Goal: Navigation & Orientation: Find specific page/section

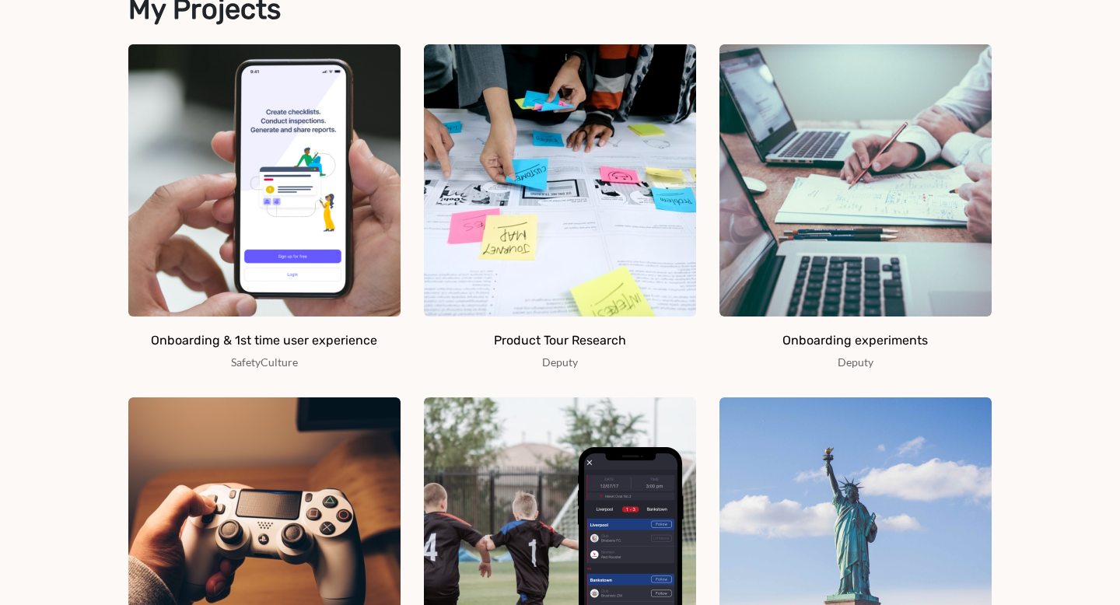
scroll to position [799, 0]
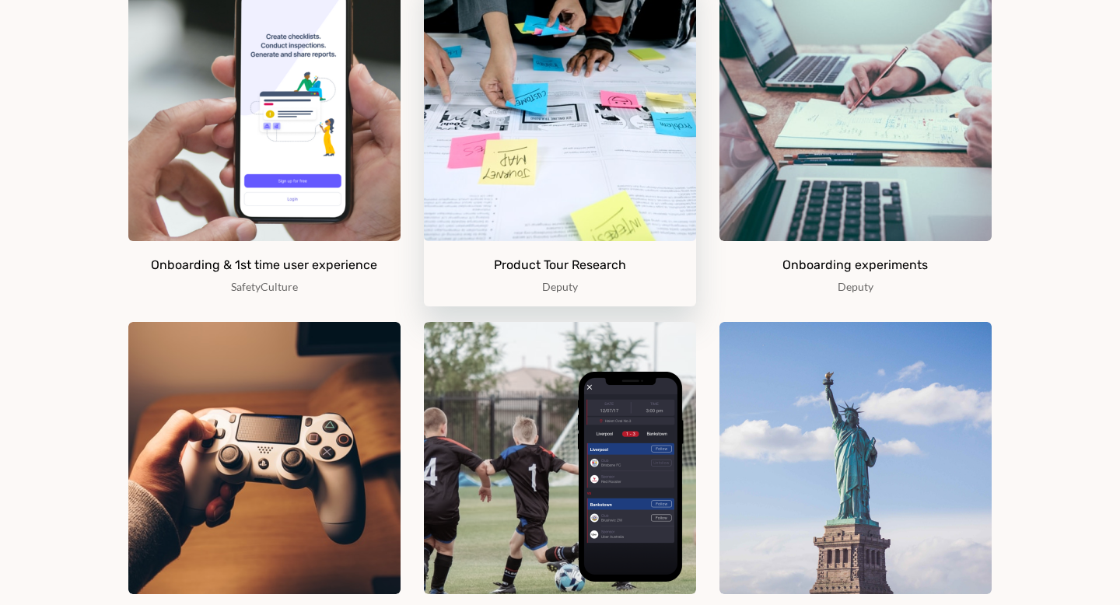
click at [570, 189] on img at bounding box center [560, 105] width 272 height 272
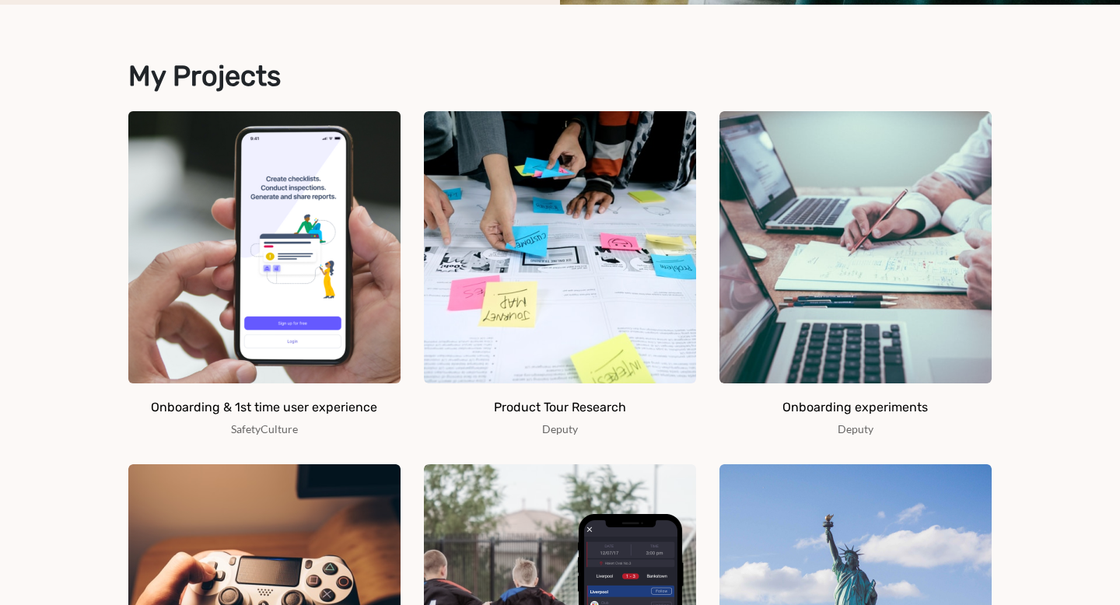
scroll to position [669, 0]
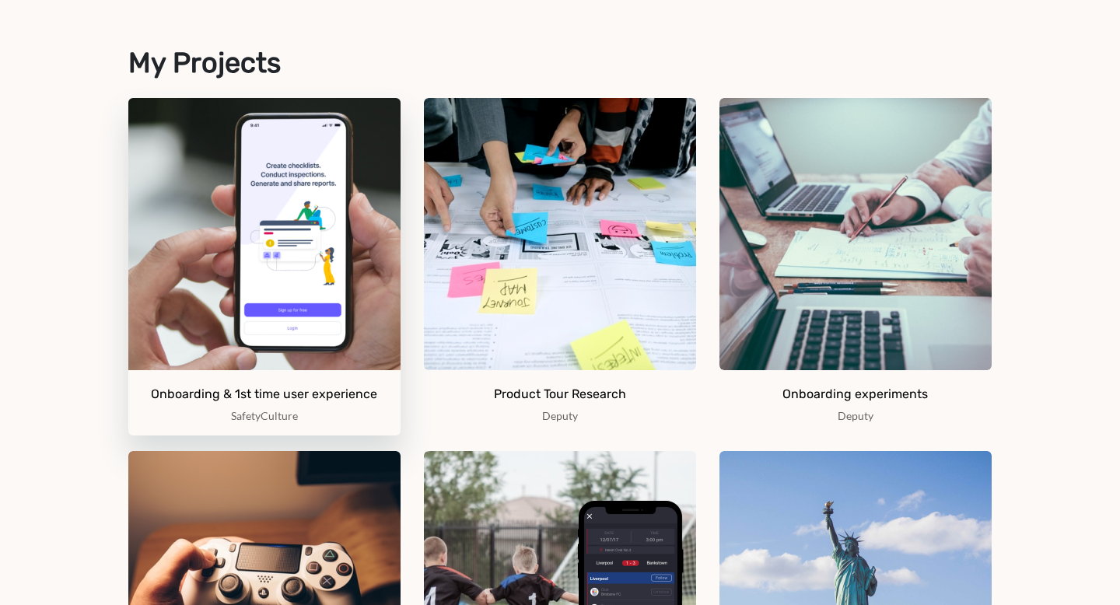
click at [246, 308] on img at bounding box center [264, 234] width 272 height 272
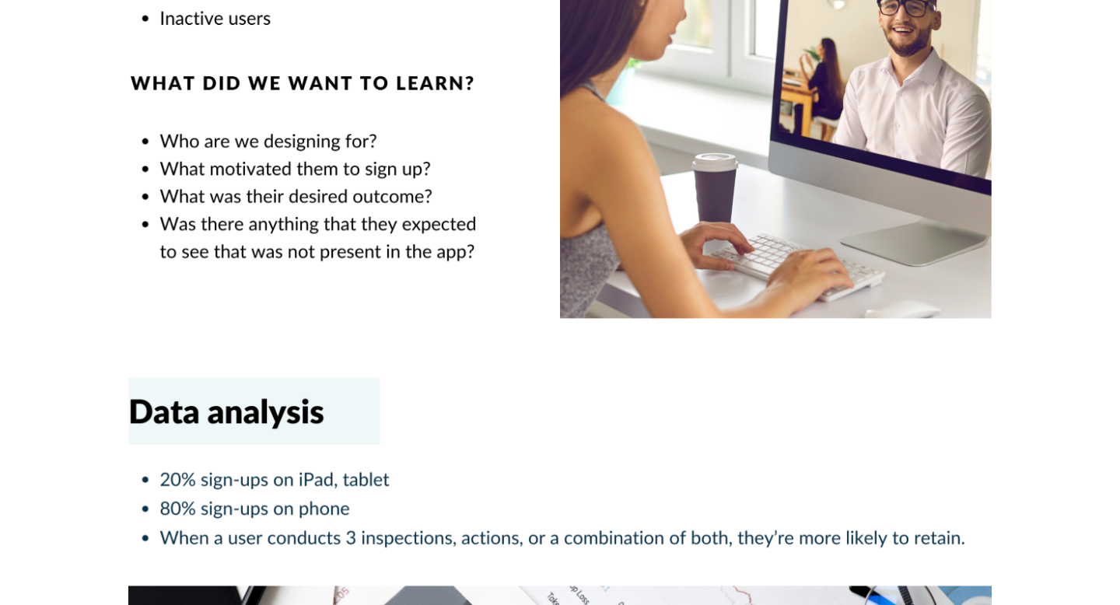
scroll to position [2832, 0]
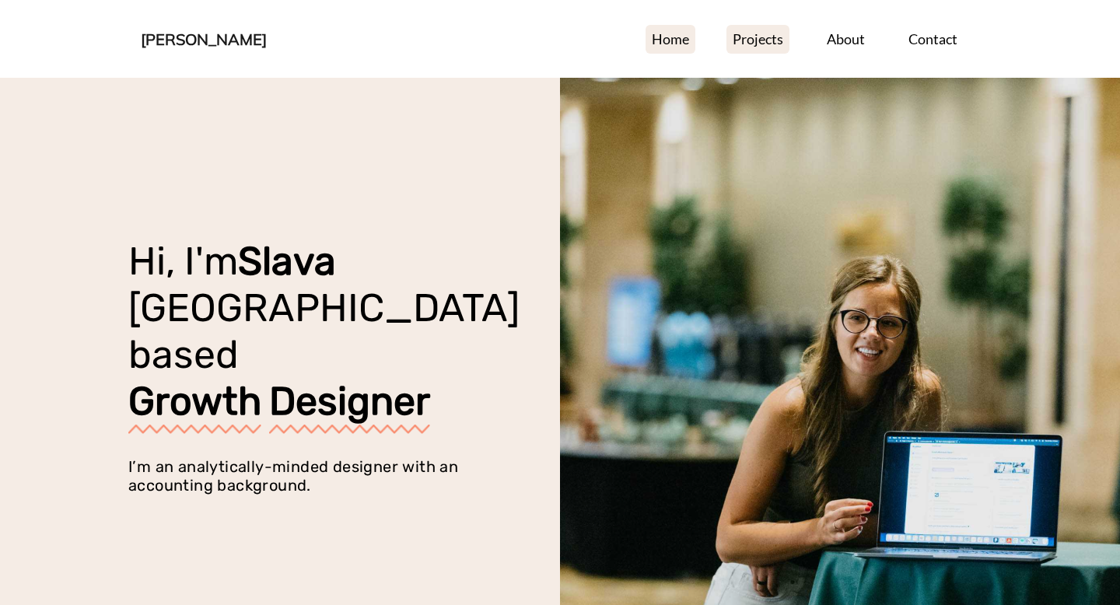
click at [762, 40] on link "Projects" at bounding box center [757, 39] width 63 height 29
